Goal: Task Accomplishment & Management: Manage account settings

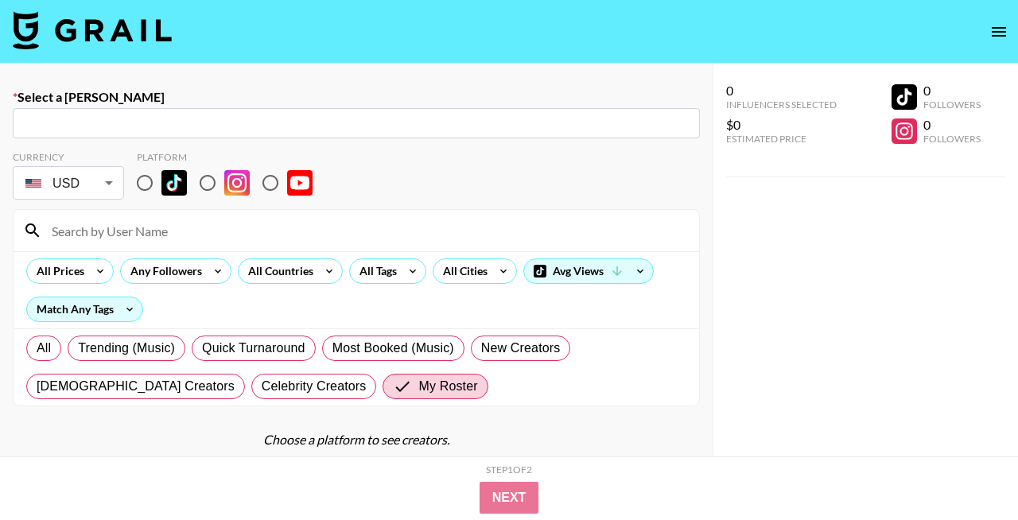
click at [224, 247] on div at bounding box center [357, 230] width 686 height 41
click at [210, 230] on input at bounding box center [366, 230] width 648 height 25
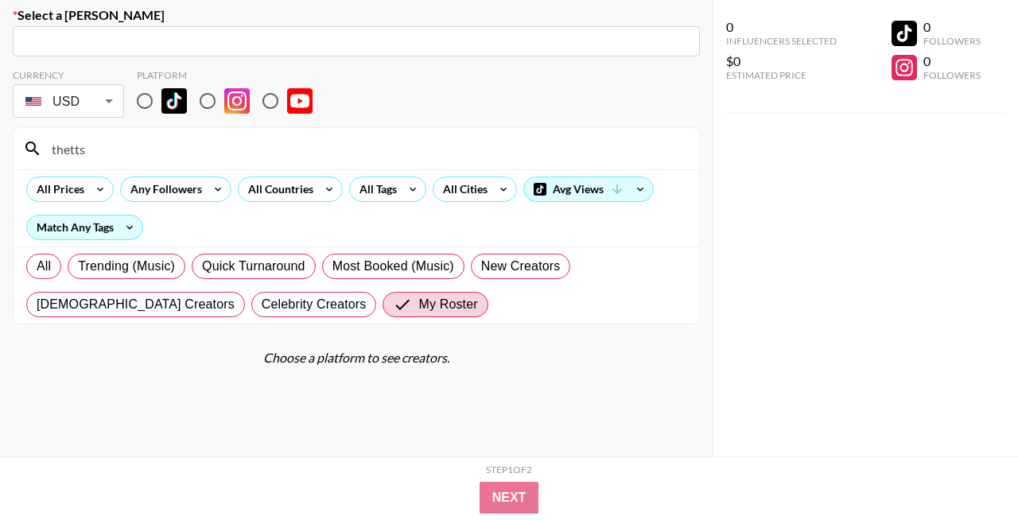
scroll to position [109, 0]
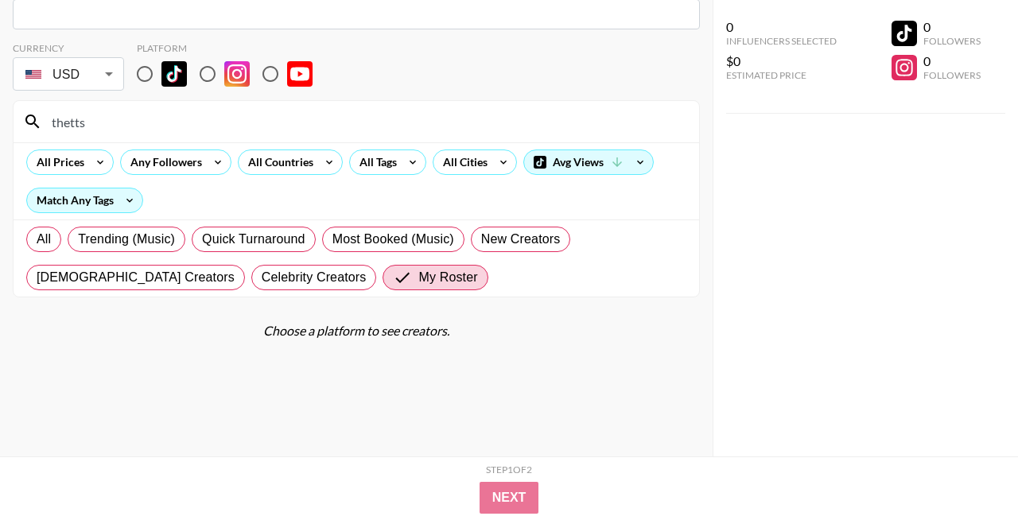
type input "thetts"
click at [146, 71] on input "radio" at bounding box center [144, 73] width 33 height 33
radio input "true"
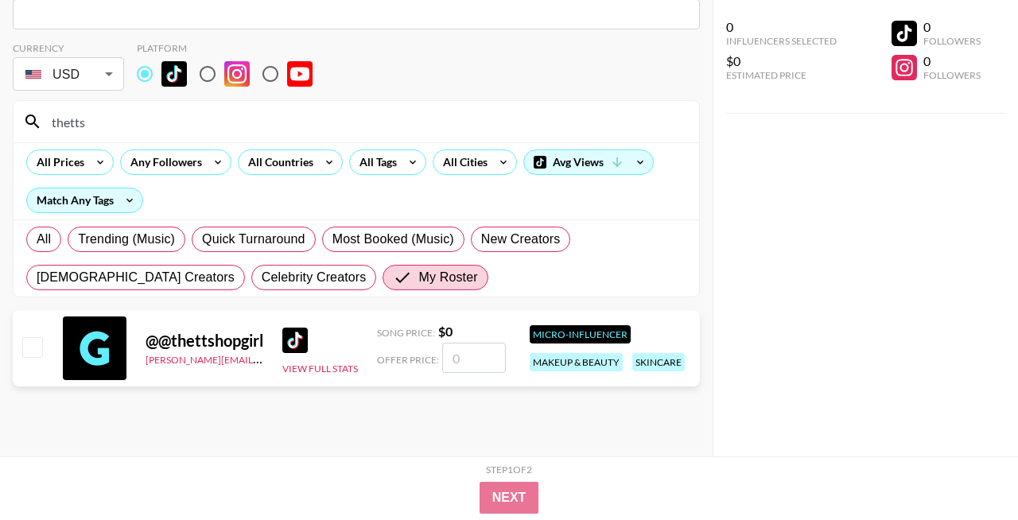
click at [146, 133] on input "thetts" at bounding box center [366, 121] width 648 height 25
drag, startPoint x: 146, startPoint y: 133, endPoint x: 39, endPoint y: 133, distance: 106.6
click at [39, 133] on div "thetts" at bounding box center [357, 121] width 686 height 41
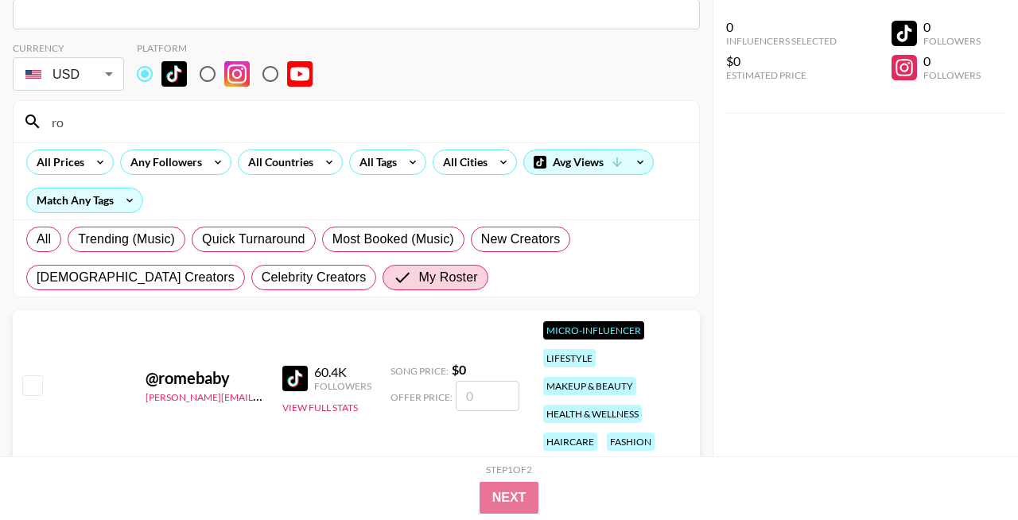
type input "r"
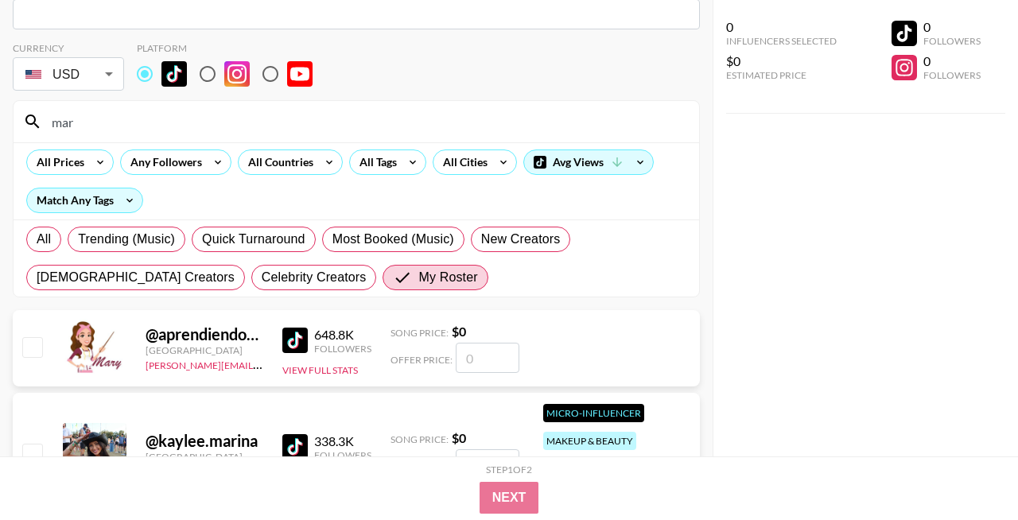
scroll to position [61, 0]
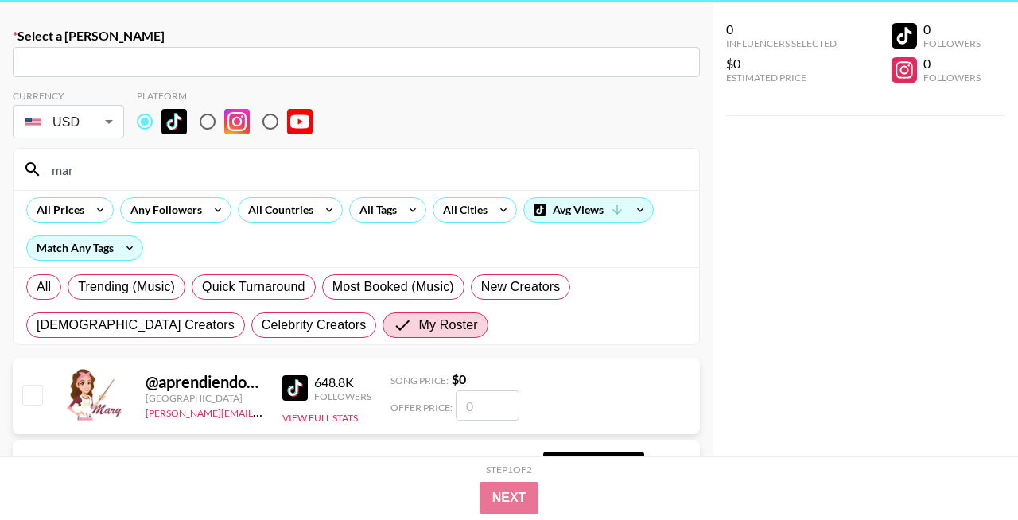
type input "mar"
click at [471, 121] on div "Currency USD USD ​ Platform" at bounding box center [356, 116] width 687 height 52
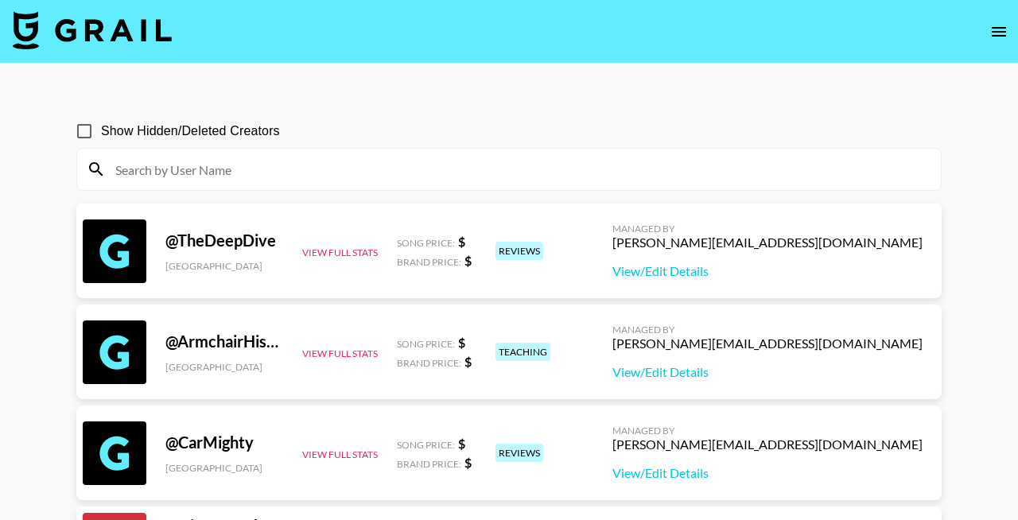
click at [399, 159] on input at bounding box center [519, 169] width 826 height 25
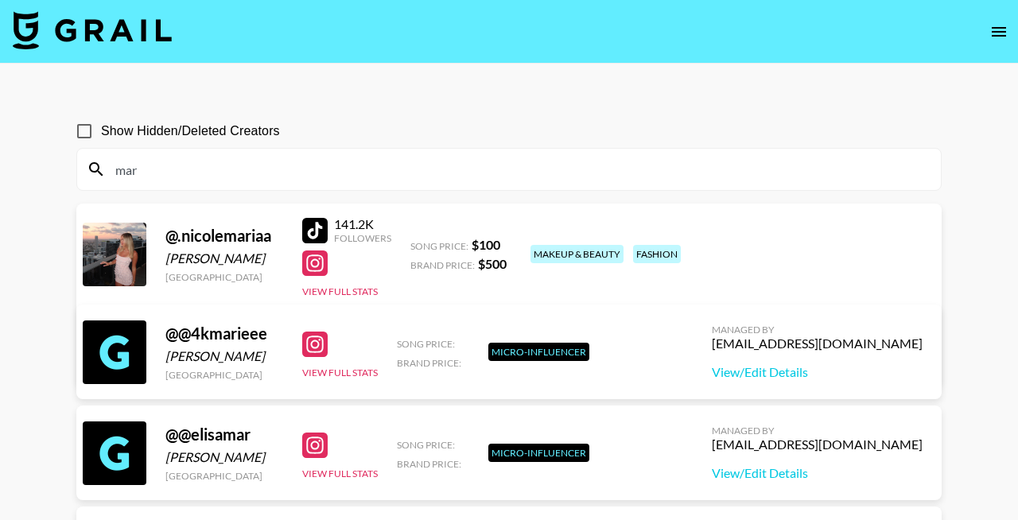
type input "mar"
click at [88, 133] on input "Show Hidden/Deleted Creators" at bounding box center [84, 131] width 33 height 33
checkbox input "true"
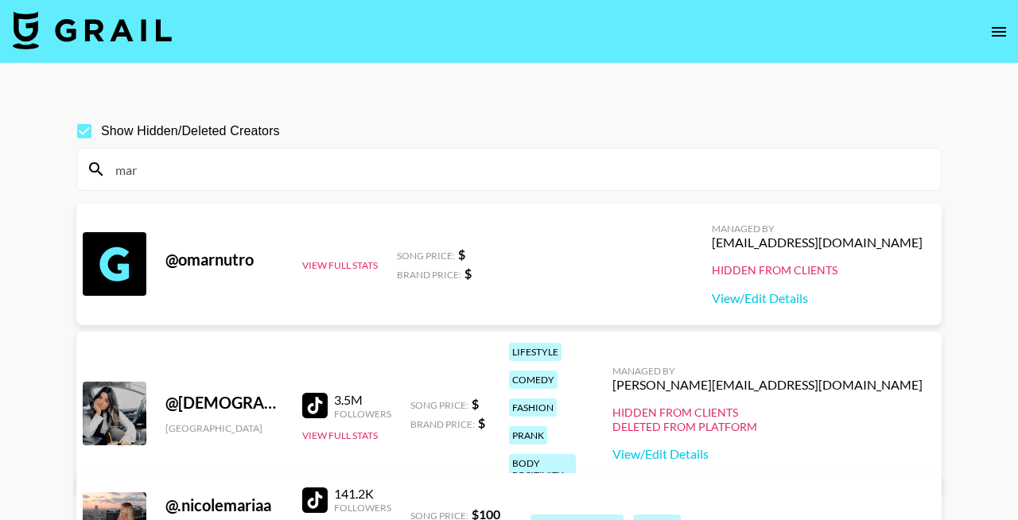
click at [253, 169] on input "mar" at bounding box center [519, 169] width 826 height 25
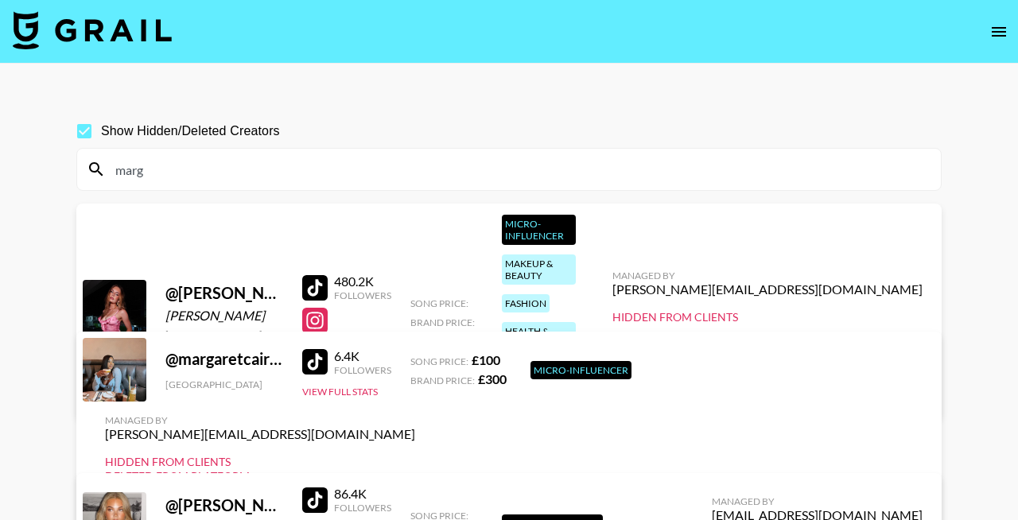
type input "marg"
click at [822, 337] on link "View/Edit Details" at bounding box center [768, 345] width 310 height 16
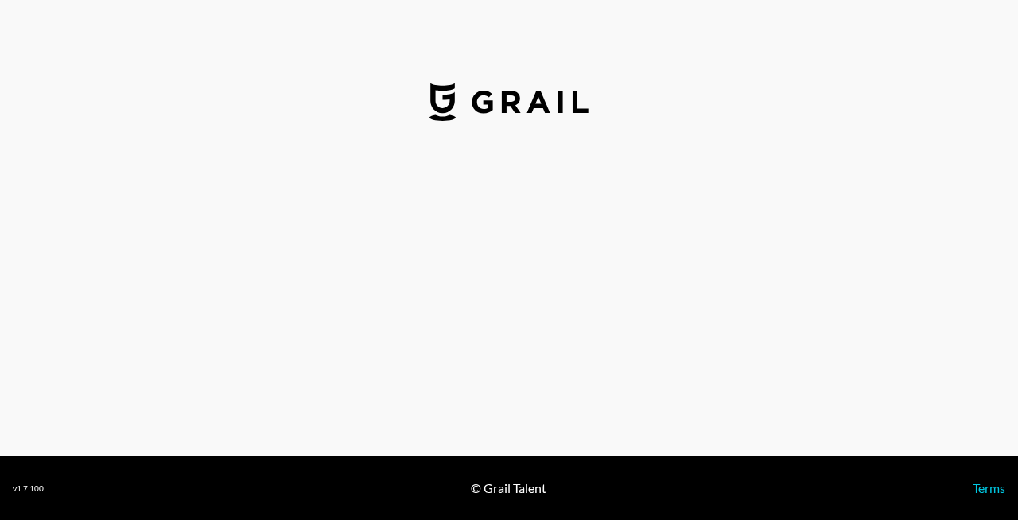
select select "USD"
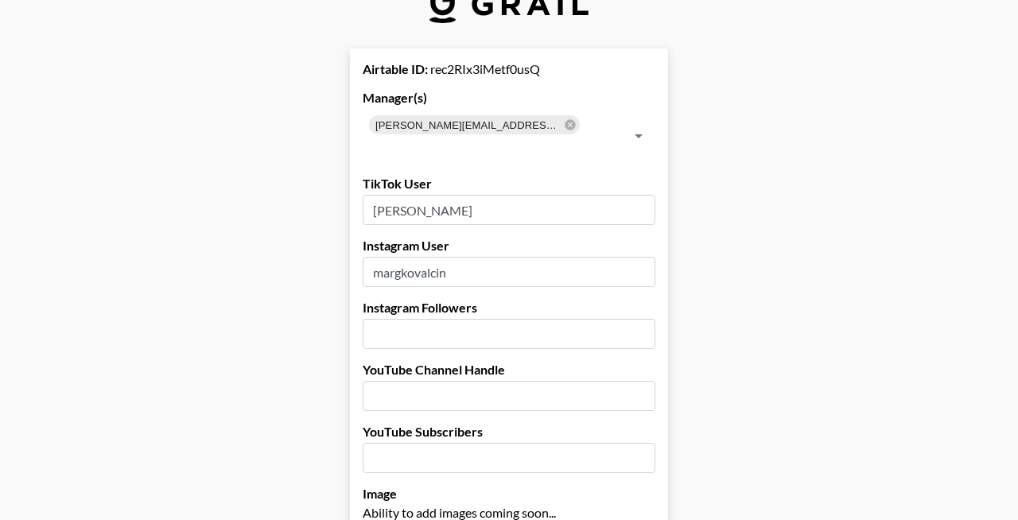
scroll to position [49, 0]
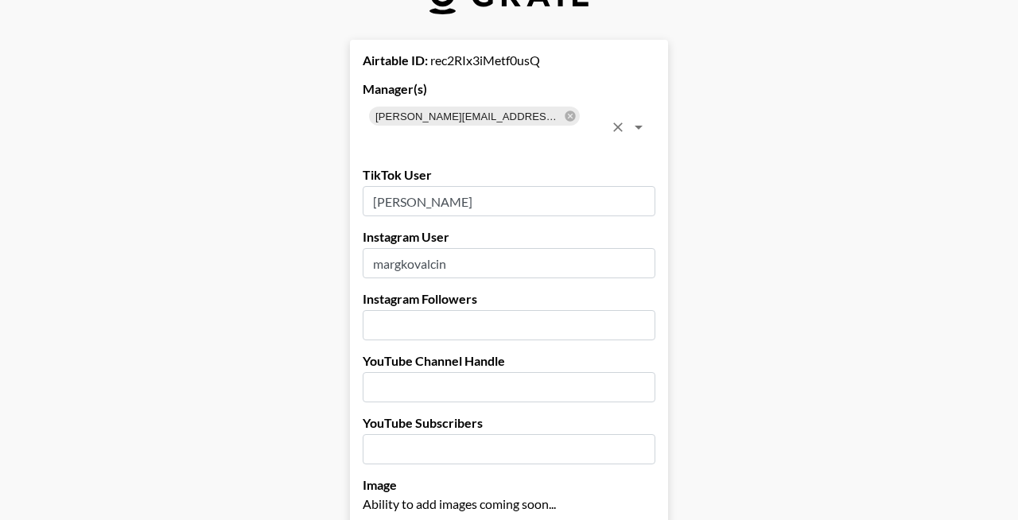
click at [571, 127] on input "text" at bounding box center [486, 138] width 236 height 22
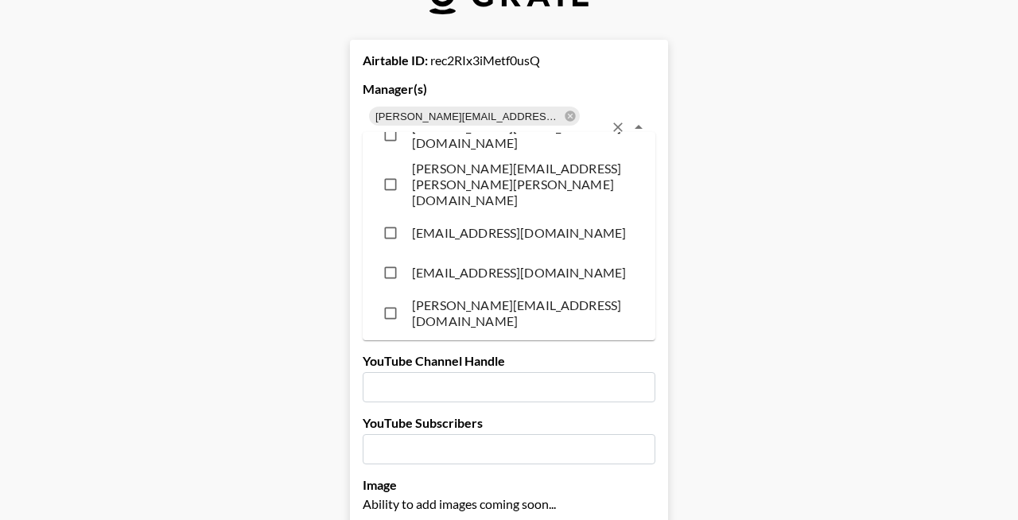
scroll to position [0, 0]
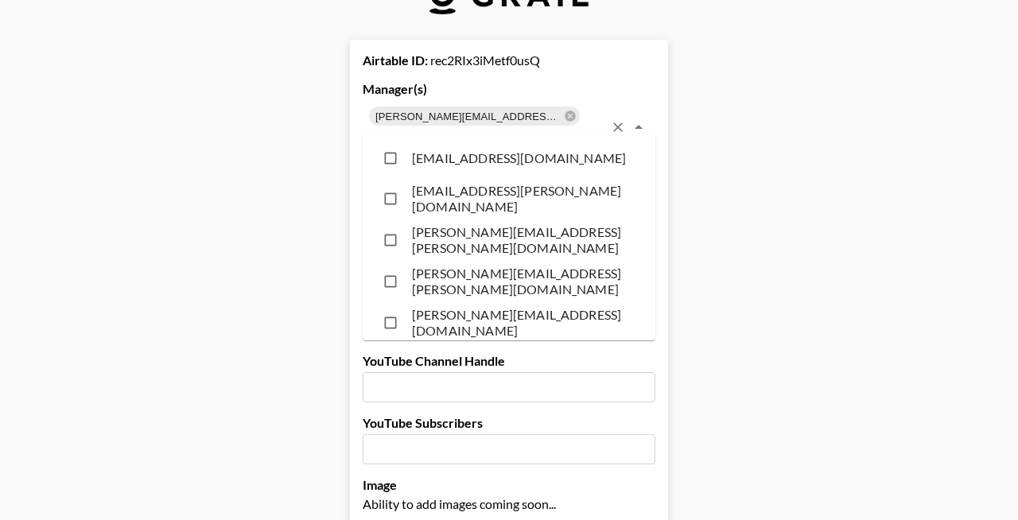
type input "live"
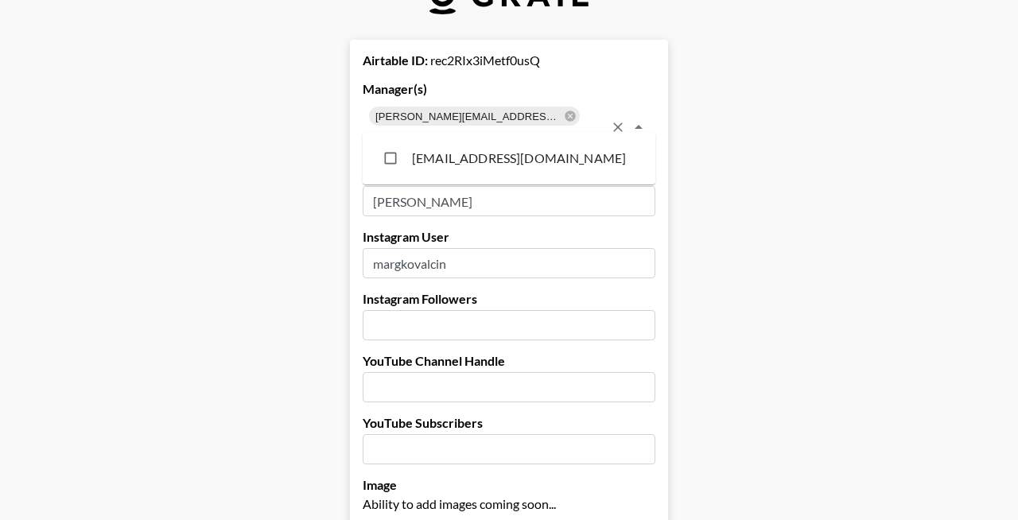
click at [543, 160] on li "[EMAIL_ADDRESS][DOMAIN_NAME]" at bounding box center [509, 158] width 293 height 40
checkbox input "true"
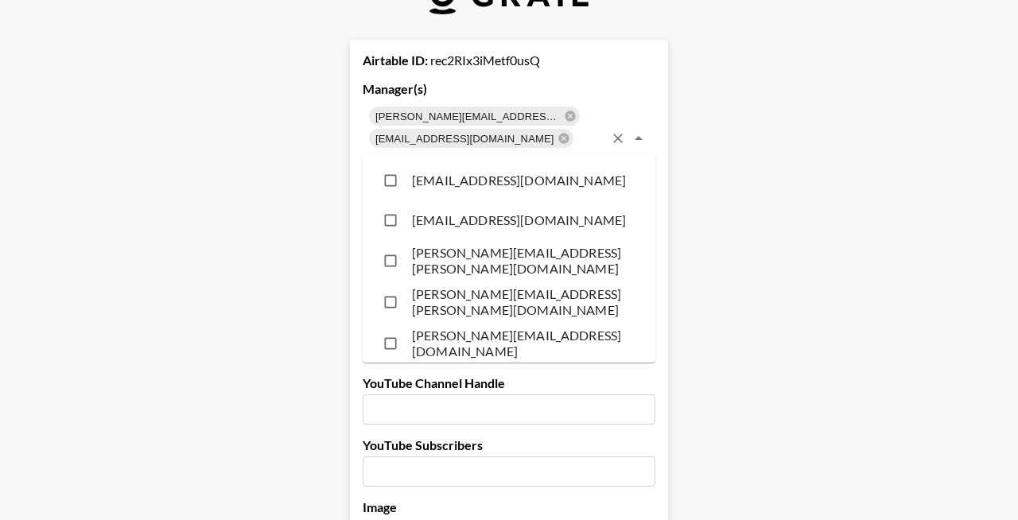
scroll to position [10657, 0]
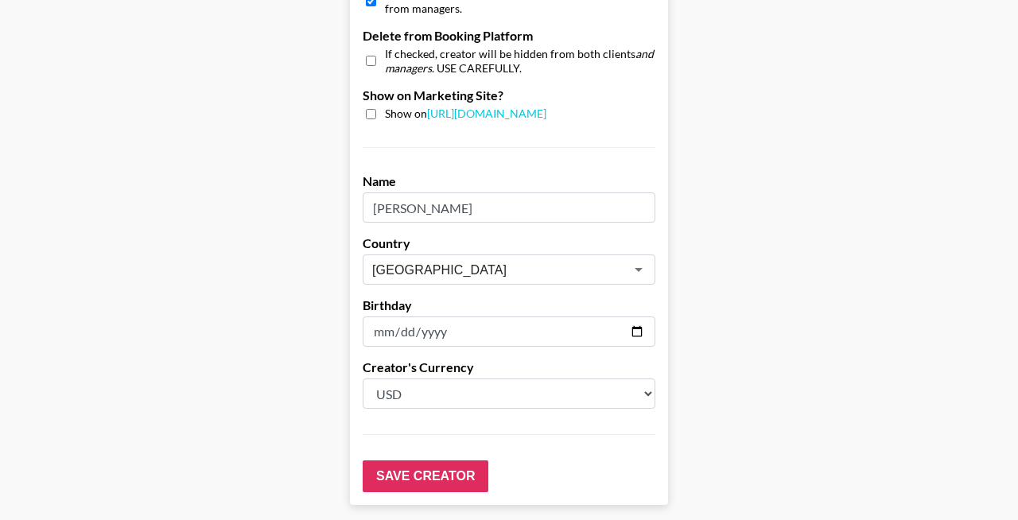
scroll to position [1638, 0]
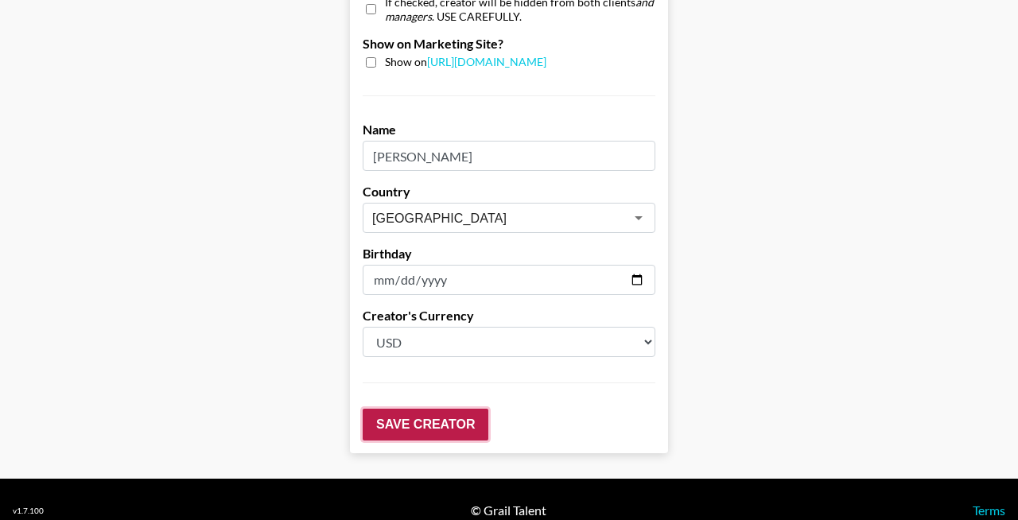
click at [444, 409] on input "Save Creator" at bounding box center [426, 425] width 126 height 32
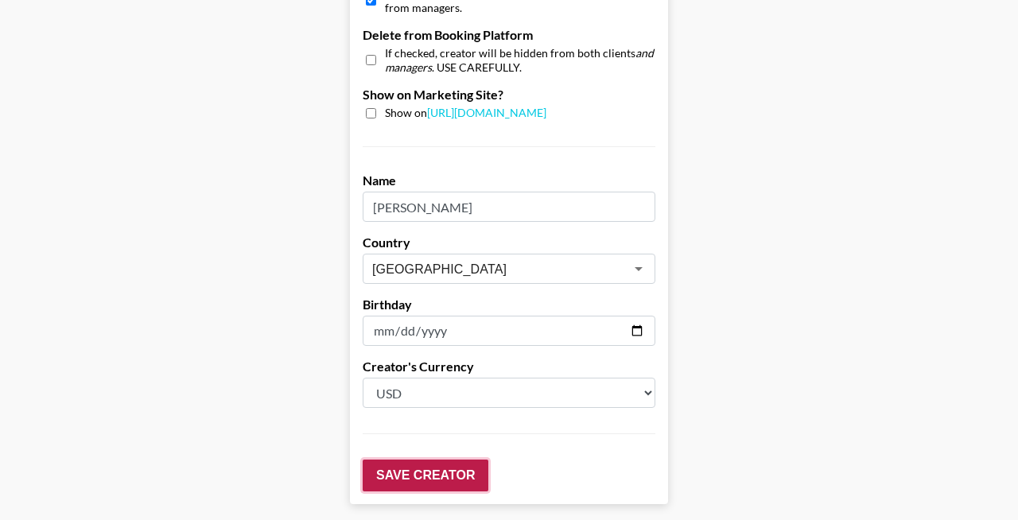
scroll to position [1689, 0]
